Goal: Navigation & Orientation: Find specific page/section

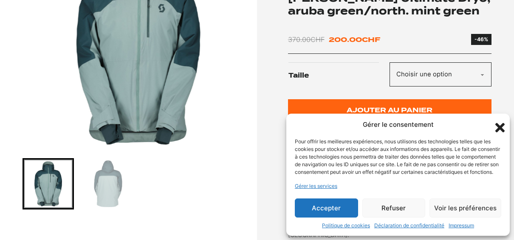
scroll to position [255, 0]
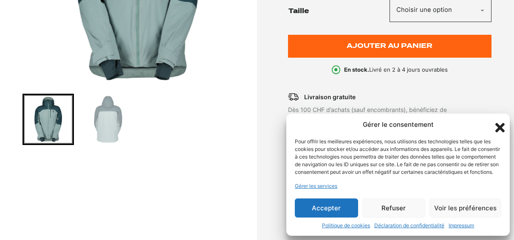
click at [498, 123] on icon "Fermer la boîte de dialogue" at bounding box center [499, 127] width 9 height 9
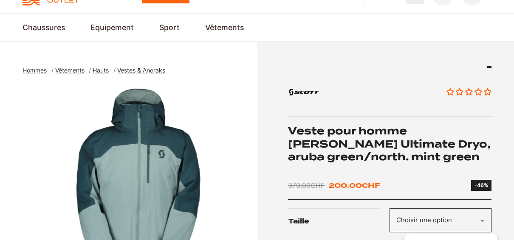
scroll to position [42, 0]
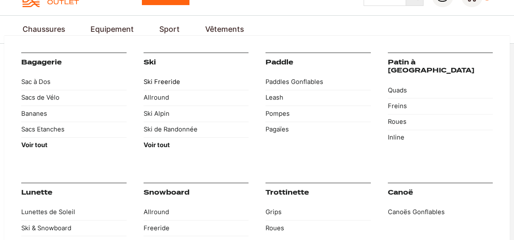
click at [167, 83] on link "Ski Freeride" at bounding box center [196, 82] width 105 height 16
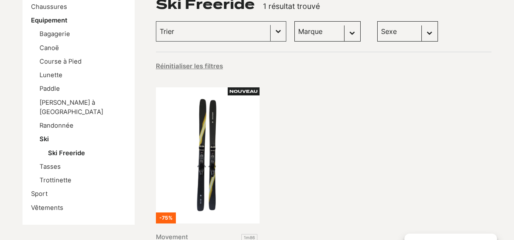
scroll to position [127, 0]
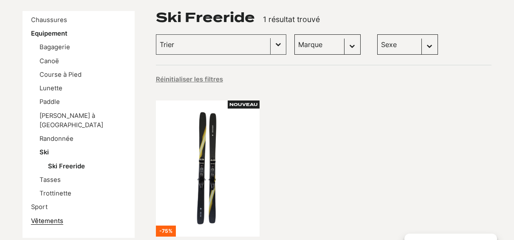
click at [43, 217] on link "Vêtements" at bounding box center [47, 221] width 32 height 8
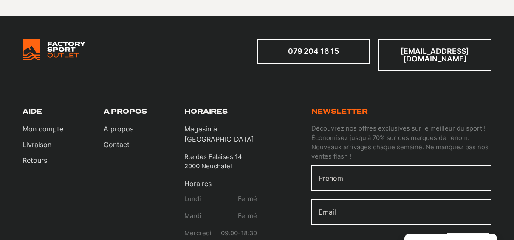
scroll to position [934, 0]
